Goal: Task Accomplishment & Management: Use online tool/utility

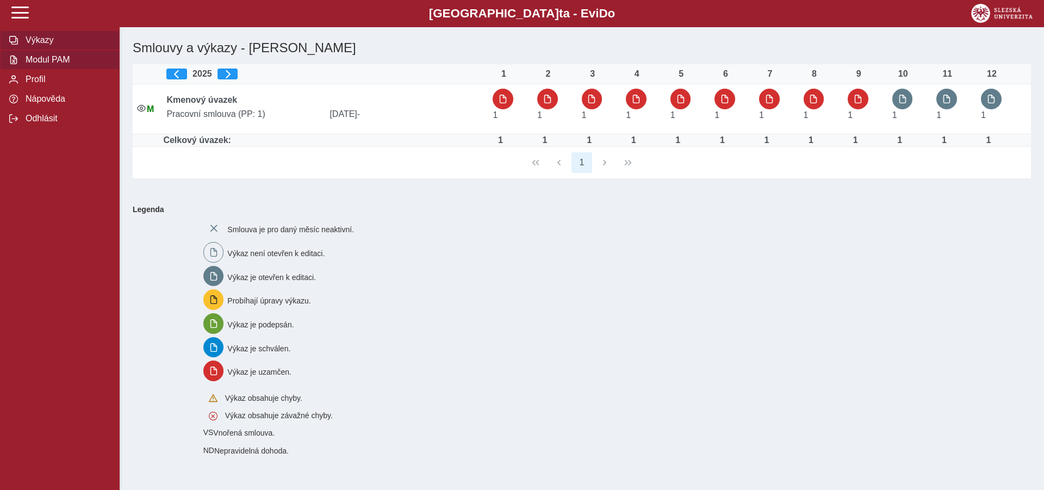
click at [40, 65] on span "Modul PAM" at bounding box center [66, 60] width 88 height 10
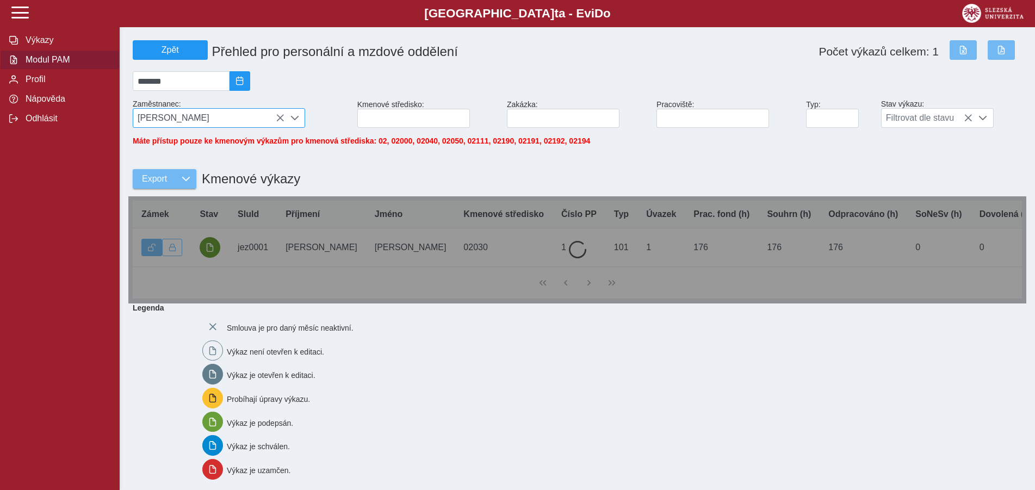
click at [238, 121] on span "[PERSON_NAME]" at bounding box center [208, 118] width 151 height 18
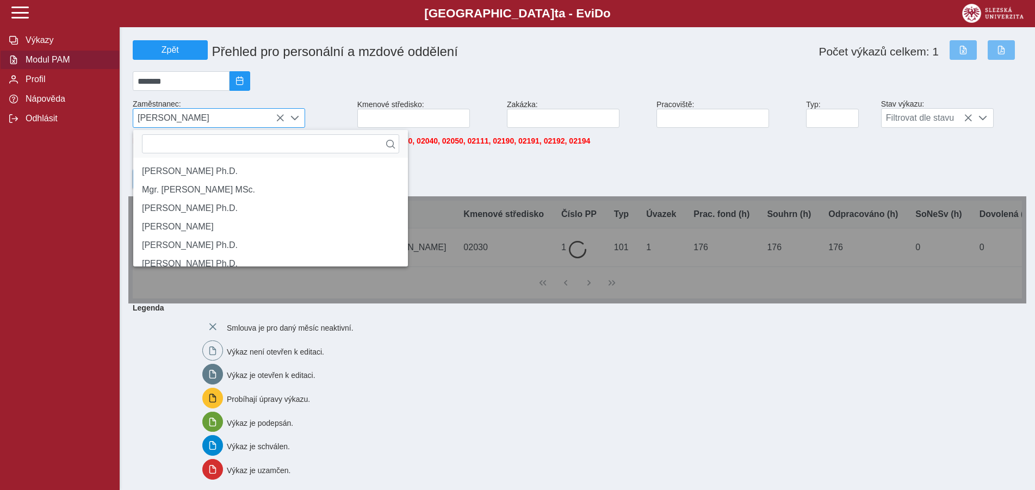
scroll to position [7, 45]
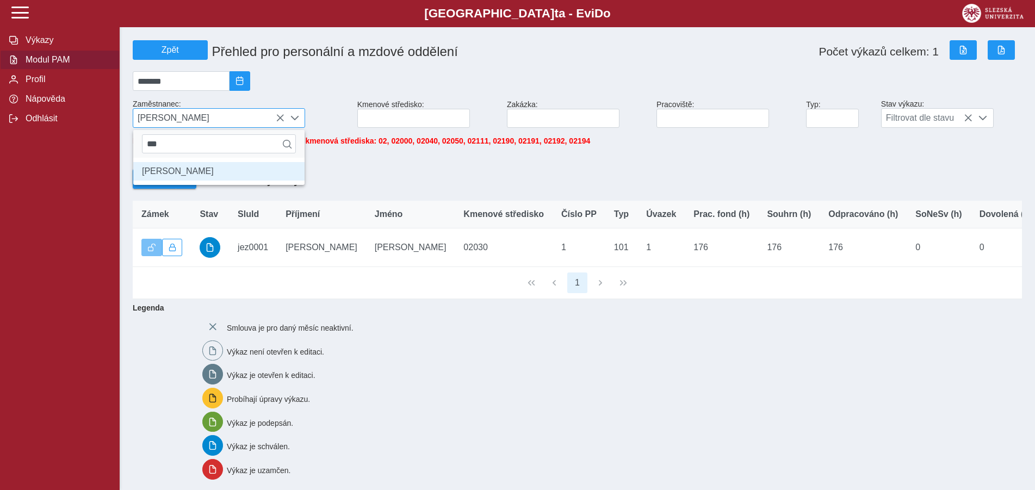
type input "***"
click at [211, 171] on li "[PERSON_NAME]" at bounding box center [218, 171] width 171 height 18
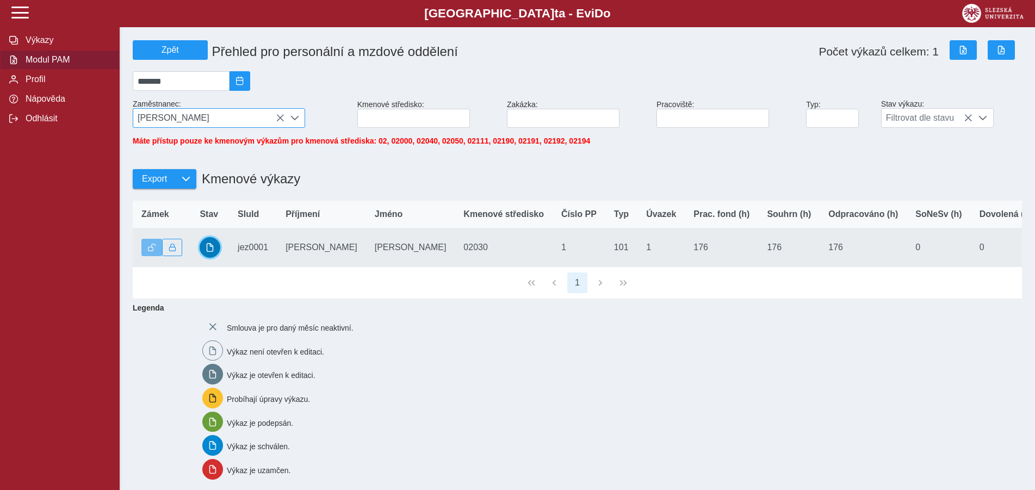
click at [214, 252] on span "button" at bounding box center [210, 247] width 9 height 9
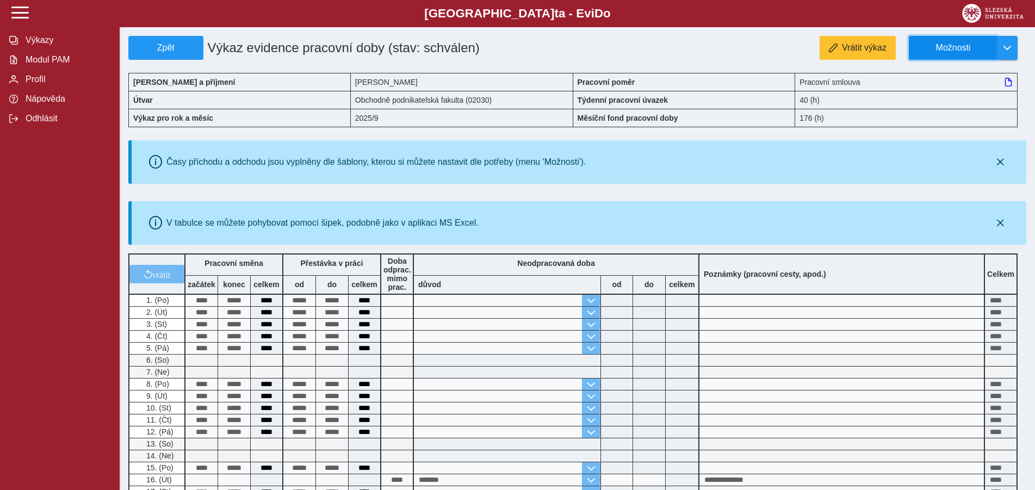
click at [963, 45] on span "Možnosti" at bounding box center [953, 48] width 70 height 10
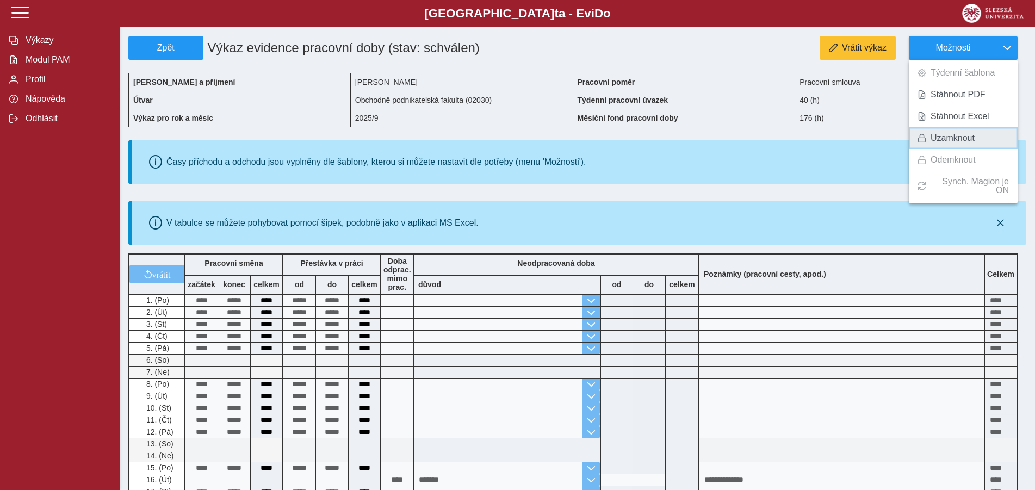
click at [964, 139] on span "Uzamknout" at bounding box center [953, 138] width 44 height 9
